Goal: Transaction & Acquisition: Obtain resource

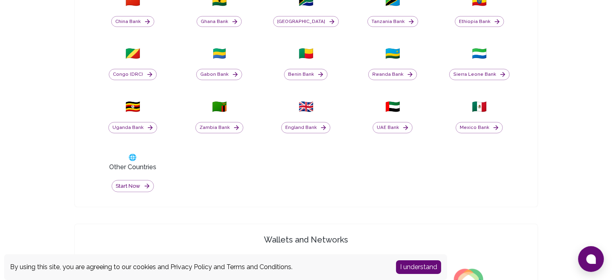
scroll to position [403, 0]
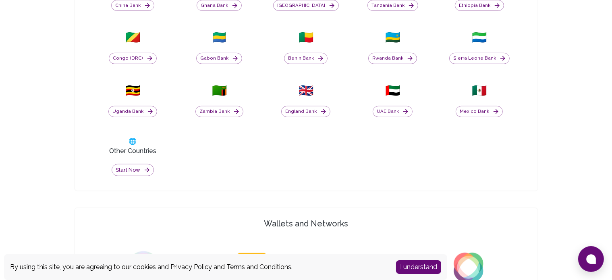
click at [425, 265] on button "I understand" at bounding box center [418, 267] width 45 height 14
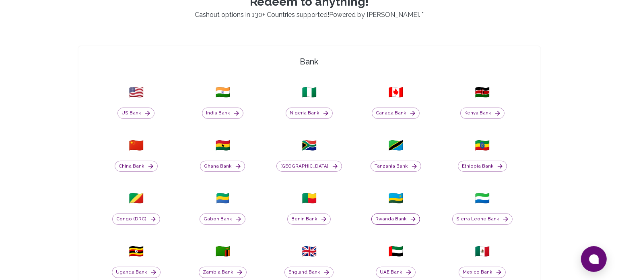
scroll to position [242, 0]
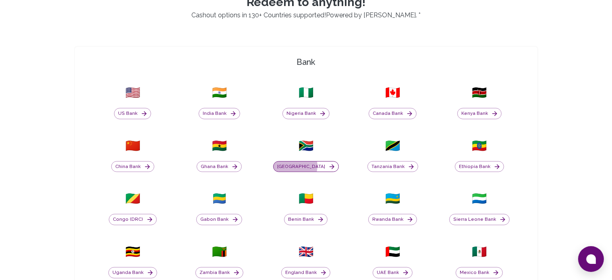
click at [304, 165] on button "[GEOGRAPHIC_DATA]" at bounding box center [306, 166] width 66 height 11
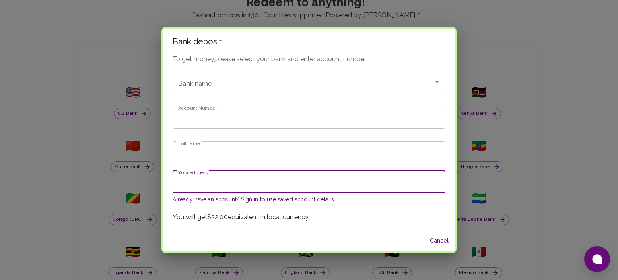
click at [311, 185] on input "Your address" at bounding box center [309, 181] width 273 height 23
click at [388, 82] on input "Bank name" at bounding box center [297, 81] width 243 height 15
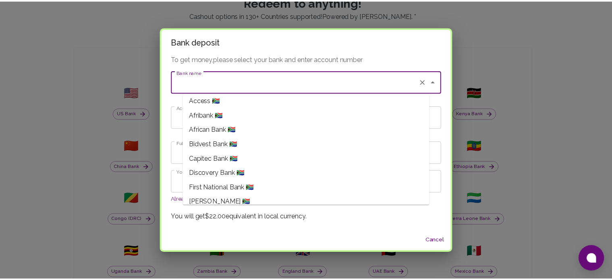
scroll to position [0, 0]
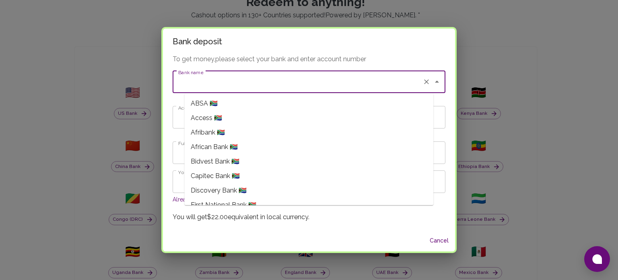
click at [357, 172] on li "Capitec Bank 🇿🇦" at bounding box center [308, 176] width 249 height 14
type input "Capitec Bank"
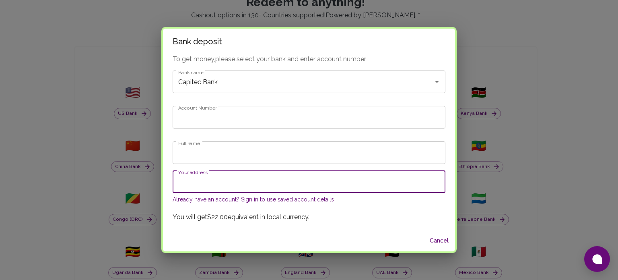
click at [356, 179] on input "Your address" at bounding box center [309, 181] width 273 height 23
click at [356, 168] on div "To get money, please select your bank and enter account number Bank name Capite…" at bounding box center [309, 142] width 292 height 176
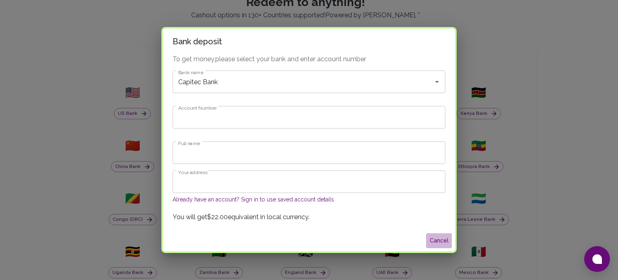
click at [426, 242] on button "Cancel" at bounding box center [439, 240] width 26 height 15
